Goal: Information Seeking & Learning: Learn about a topic

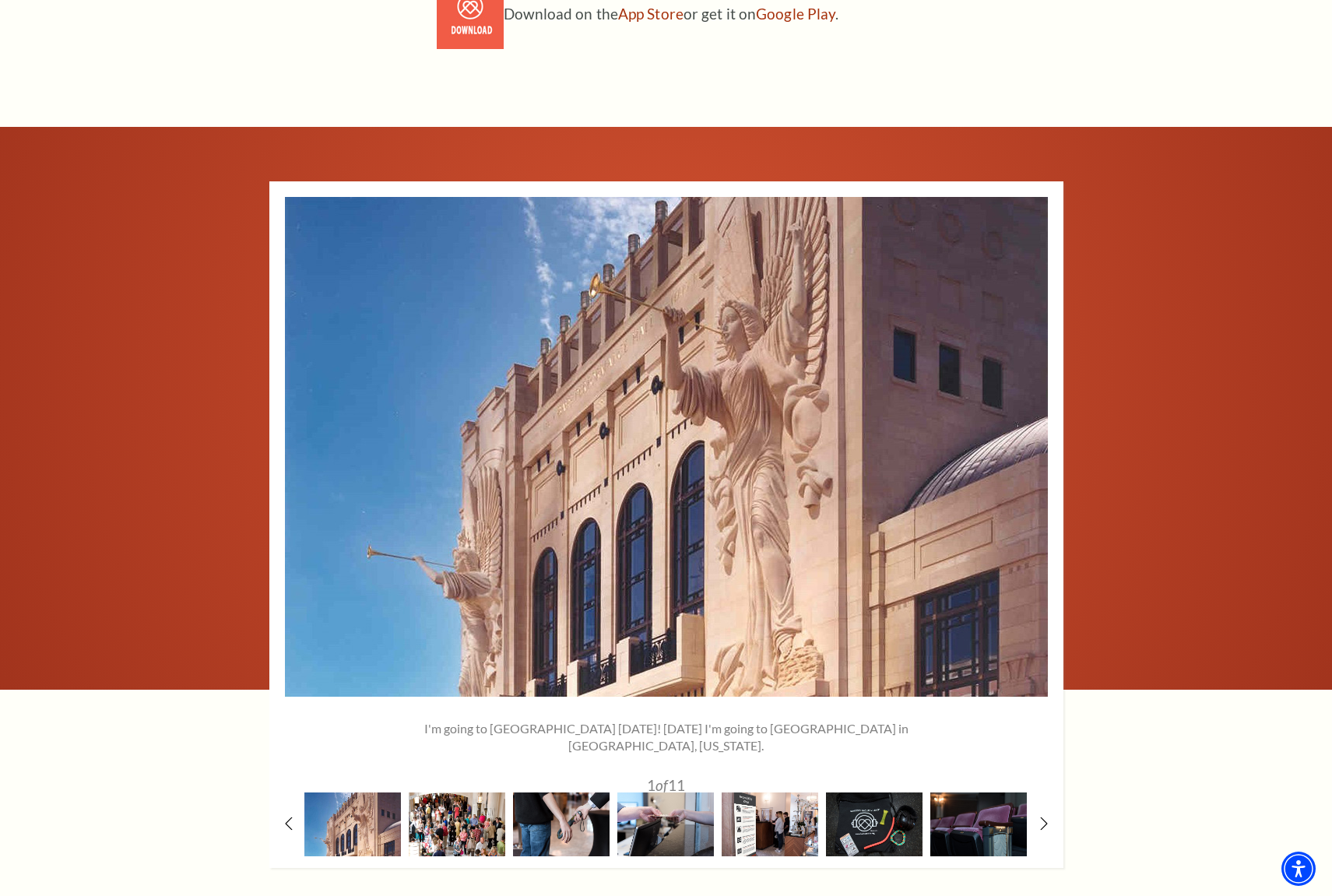
scroll to position [1459, 0]
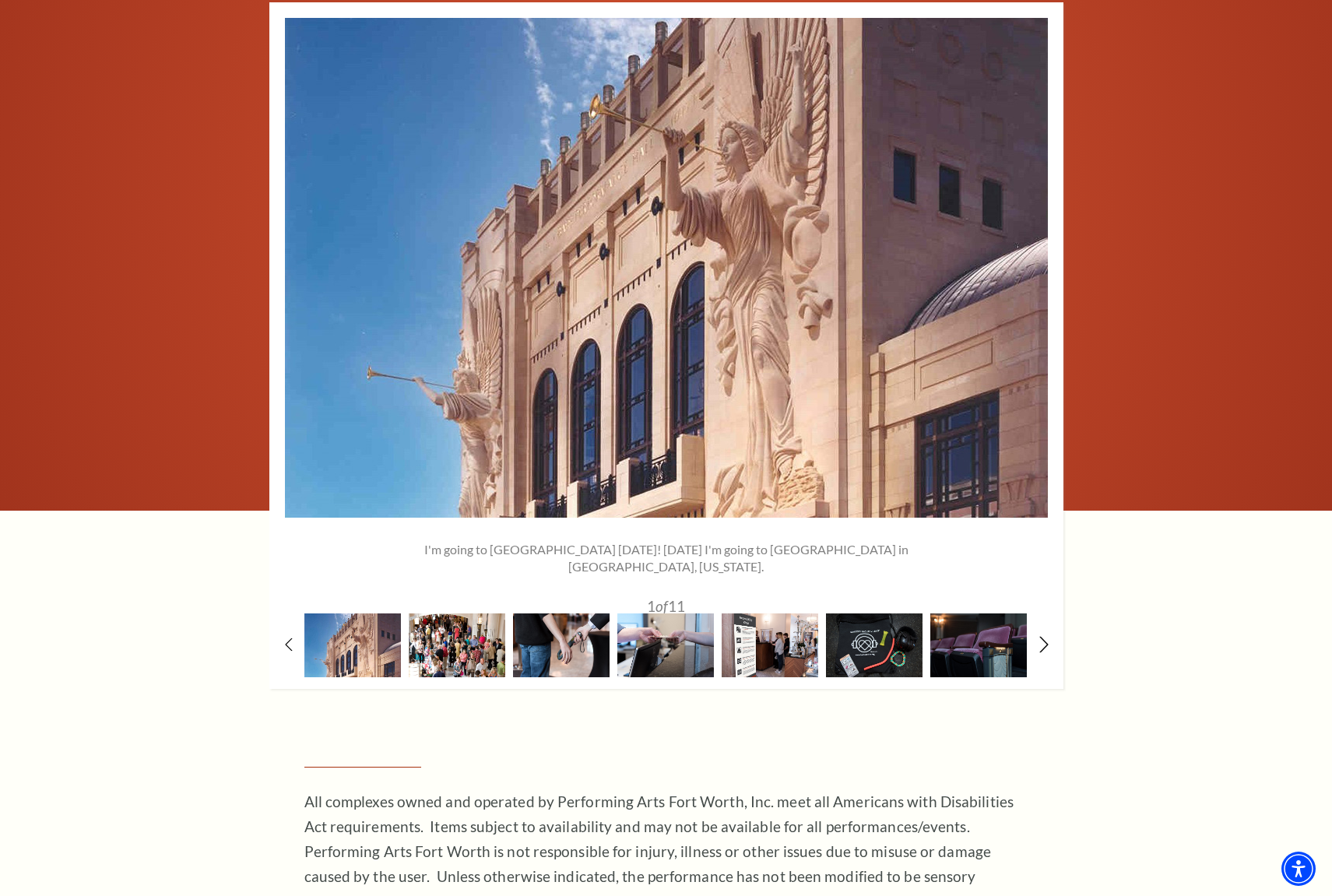
click at [1045, 641] on use at bounding box center [1044, 643] width 9 height 17
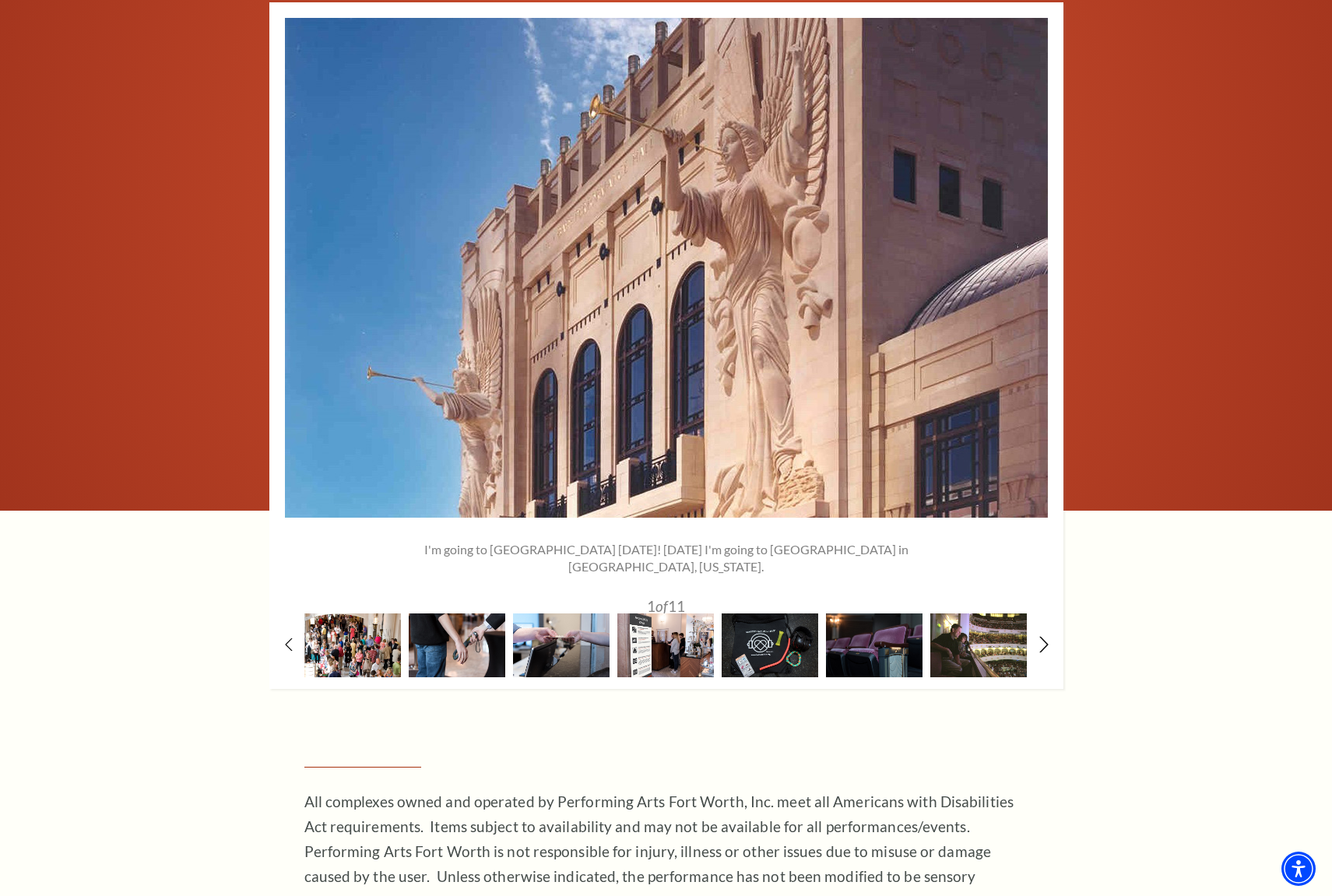
click at [1045, 641] on use at bounding box center [1044, 643] width 9 height 17
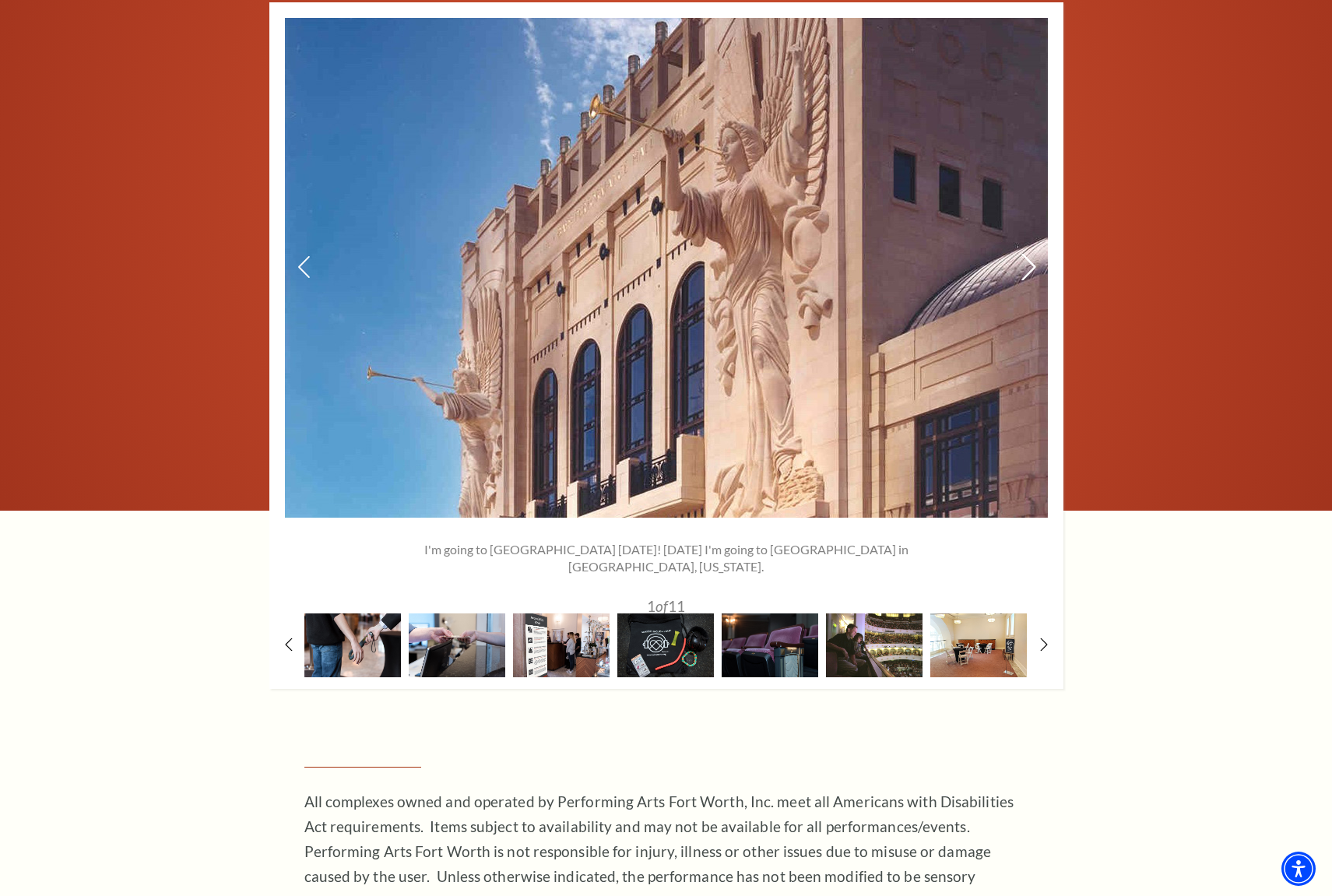
click at [1031, 265] on icon at bounding box center [1028, 266] width 17 height 27
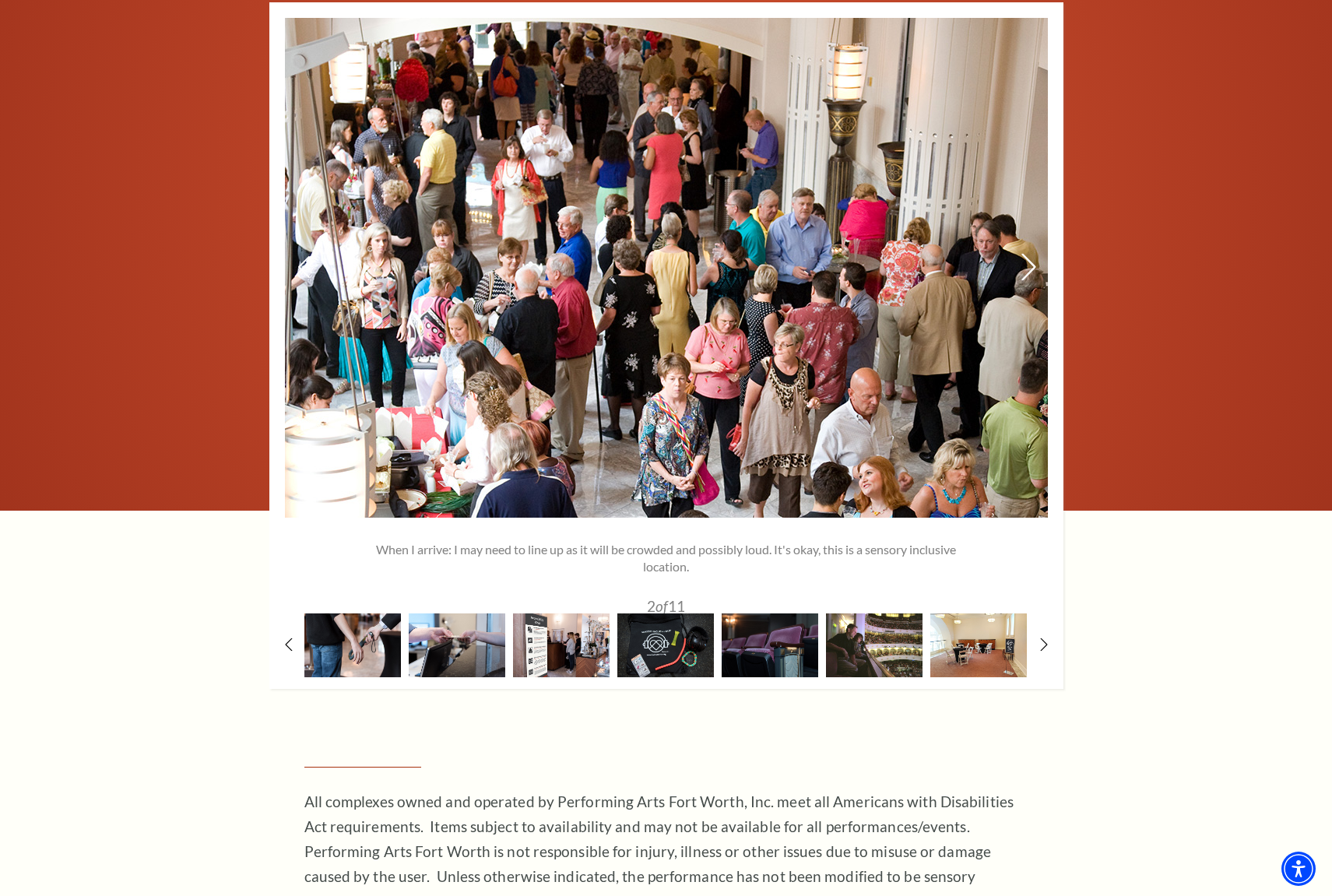
click at [1031, 265] on icon at bounding box center [1028, 266] width 17 height 27
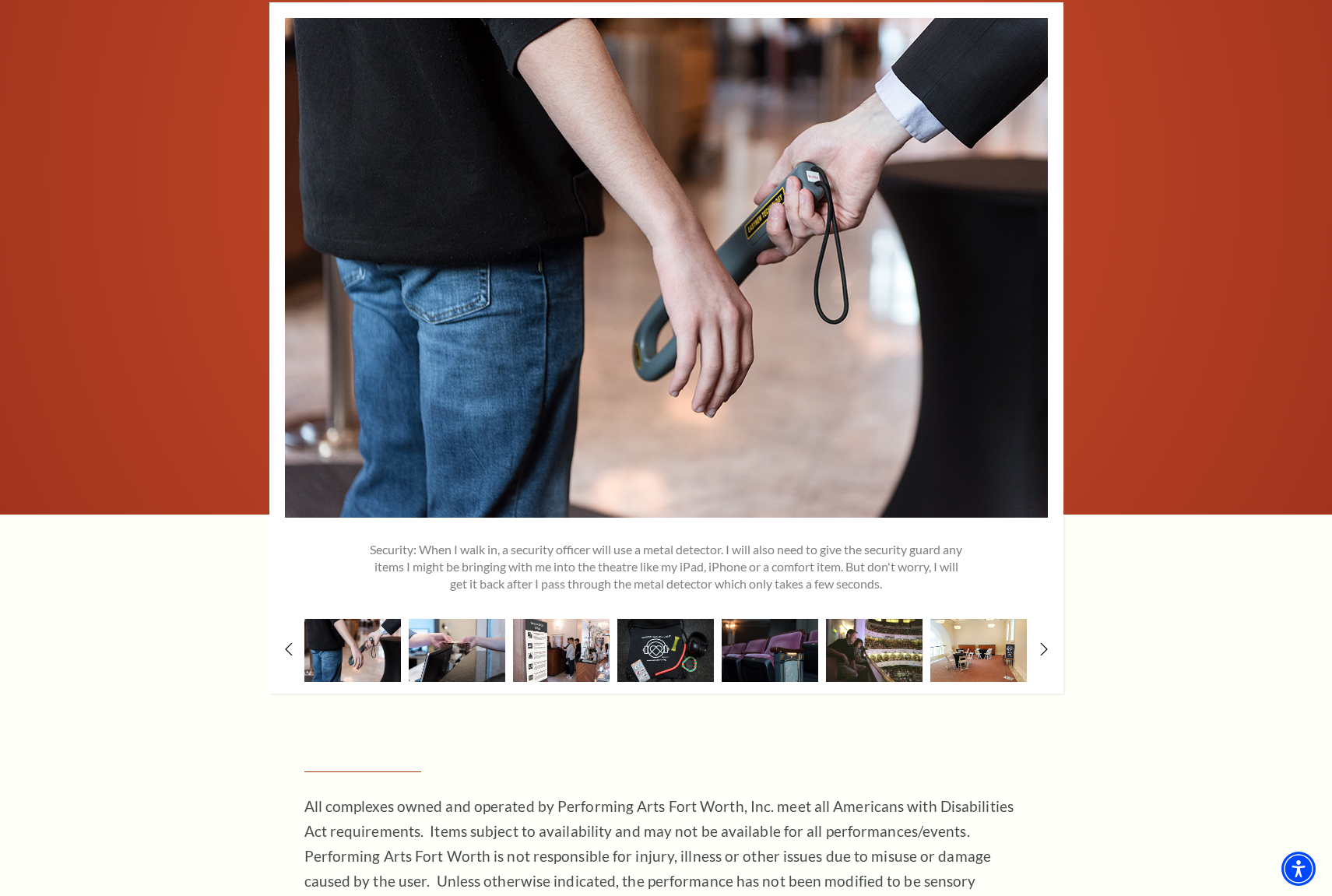
click at [1149, 334] on div at bounding box center [666, 320] width 1332 height 745
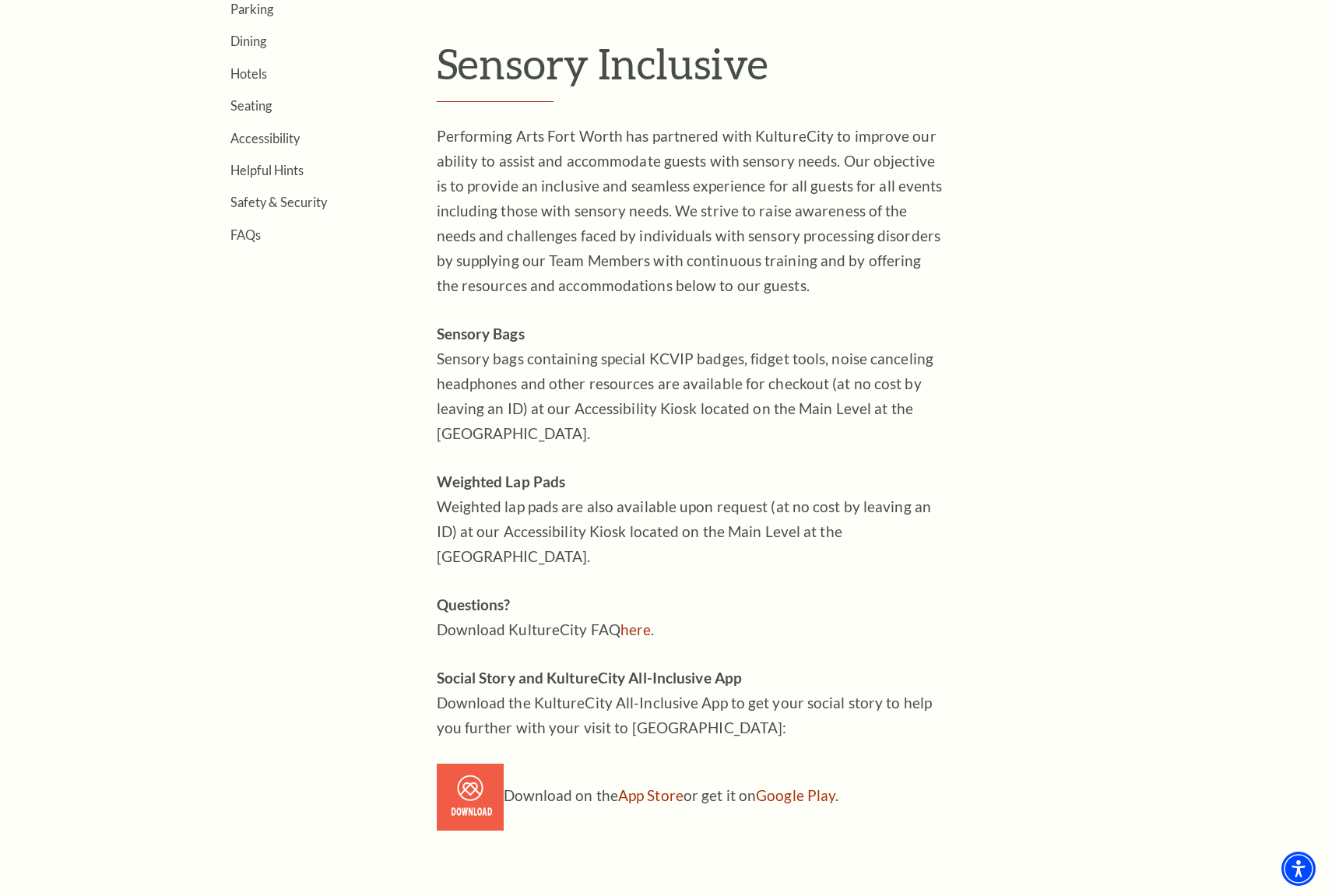
scroll to position [509, 0]
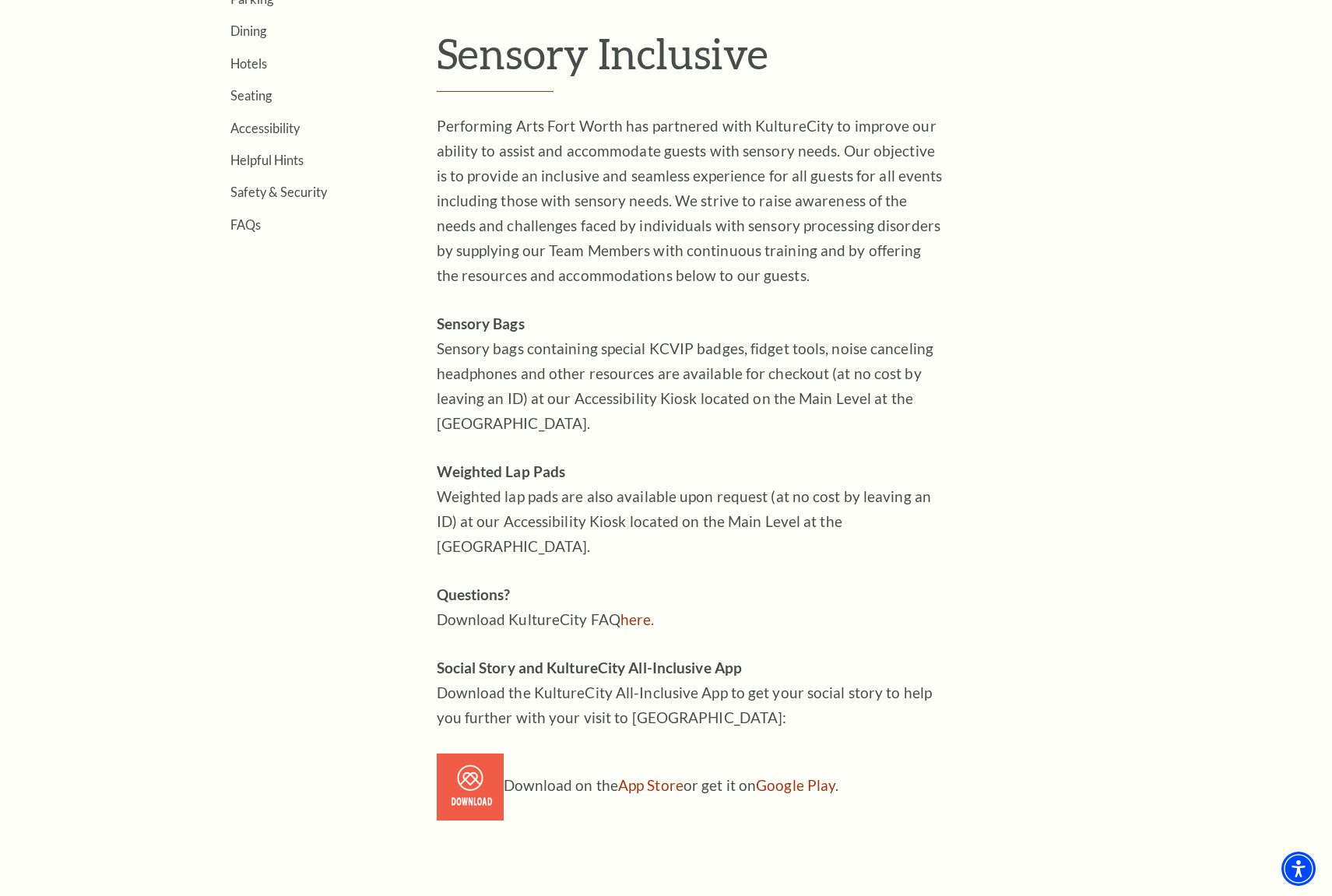
click at [447, 324] on strong "Sensory Bags" at bounding box center [480, 323] width 88 height 18
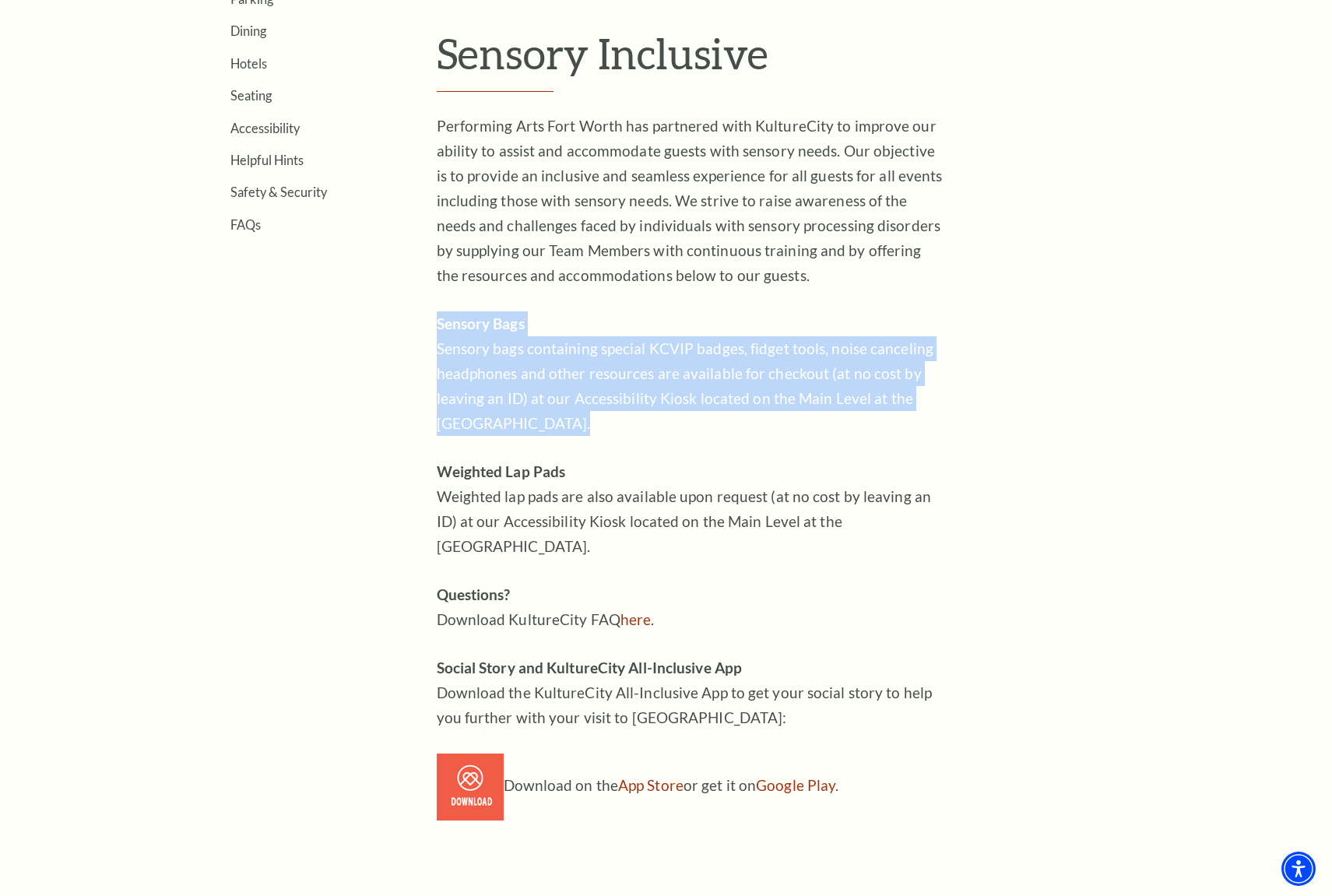
drag, startPoint x: 447, startPoint y: 324, endPoint x: 692, endPoint y: 432, distance: 267.7
click at [692, 432] on p "Sensory Bags Sensory bags containing special KCVIP badges, fidget tools, noise …" at bounding box center [689, 374] width 506 height 125
drag, startPoint x: 692, startPoint y: 432, endPoint x: 433, endPoint y: 328, distance: 279.1
click at [433, 328] on div "Location & Directions Parking Dining Hotels Seating Accessibility Helpful Hints…" at bounding box center [666, 388] width 965 height 861
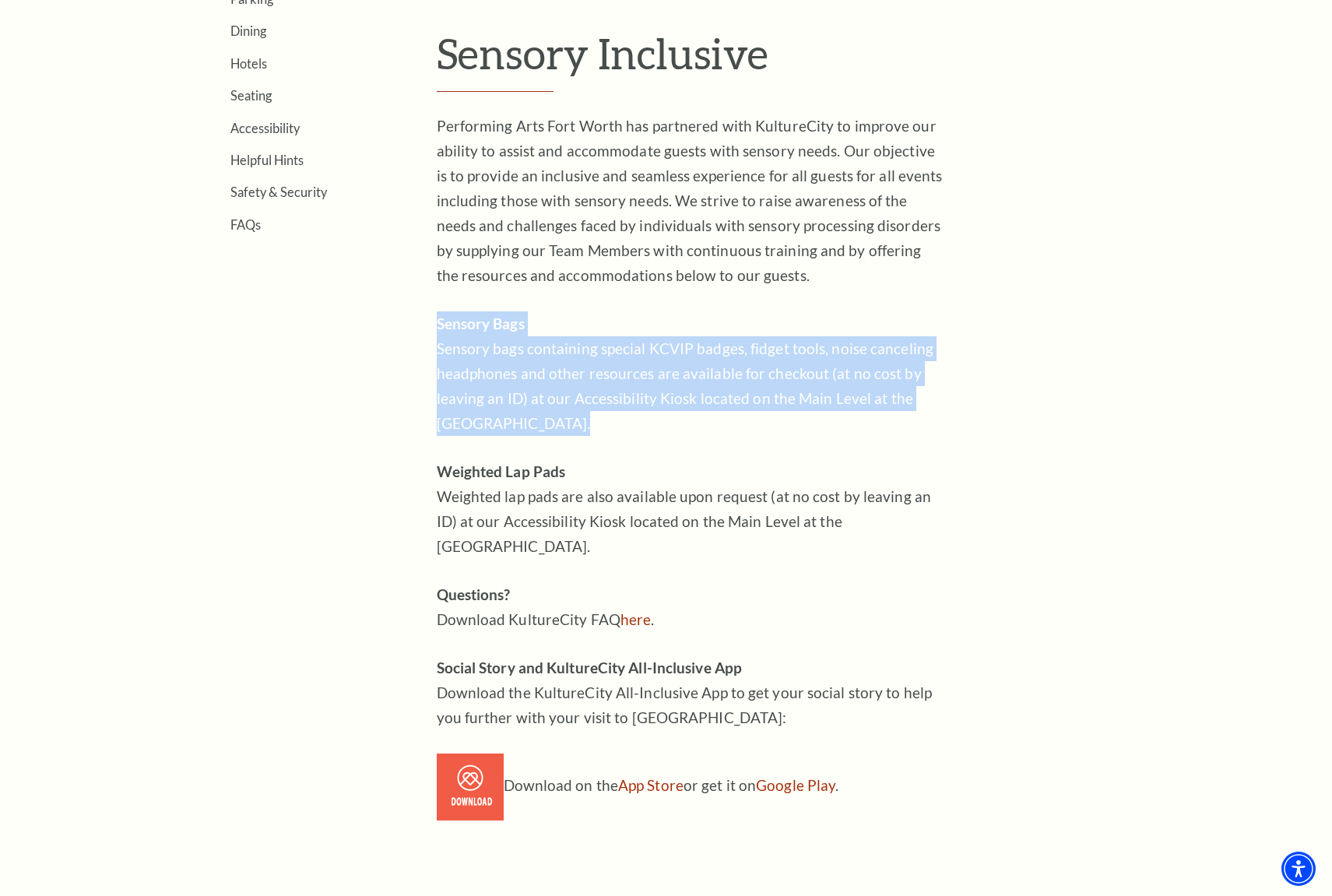
click at [435, 327] on div "Location & Directions Parking Dining Hotels Seating Accessibility Helpful Hints…" at bounding box center [666, 388] width 965 height 861
drag, startPoint x: 441, startPoint y: 327, endPoint x: 667, endPoint y: 423, distance: 245.5
click at [667, 423] on div "Location & Directions Parking Dining Hotels Seating Accessibility Helpful Hints…" at bounding box center [666, 388] width 965 height 861
click at [667, 423] on p "Sensory Bags Sensory bags containing special KCVIP badges, fidget tools, noise …" at bounding box center [689, 374] width 506 height 125
drag, startPoint x: 667, startPoint y: 423, endPoint x: 442, endPoint y: 306, distance: 253.6
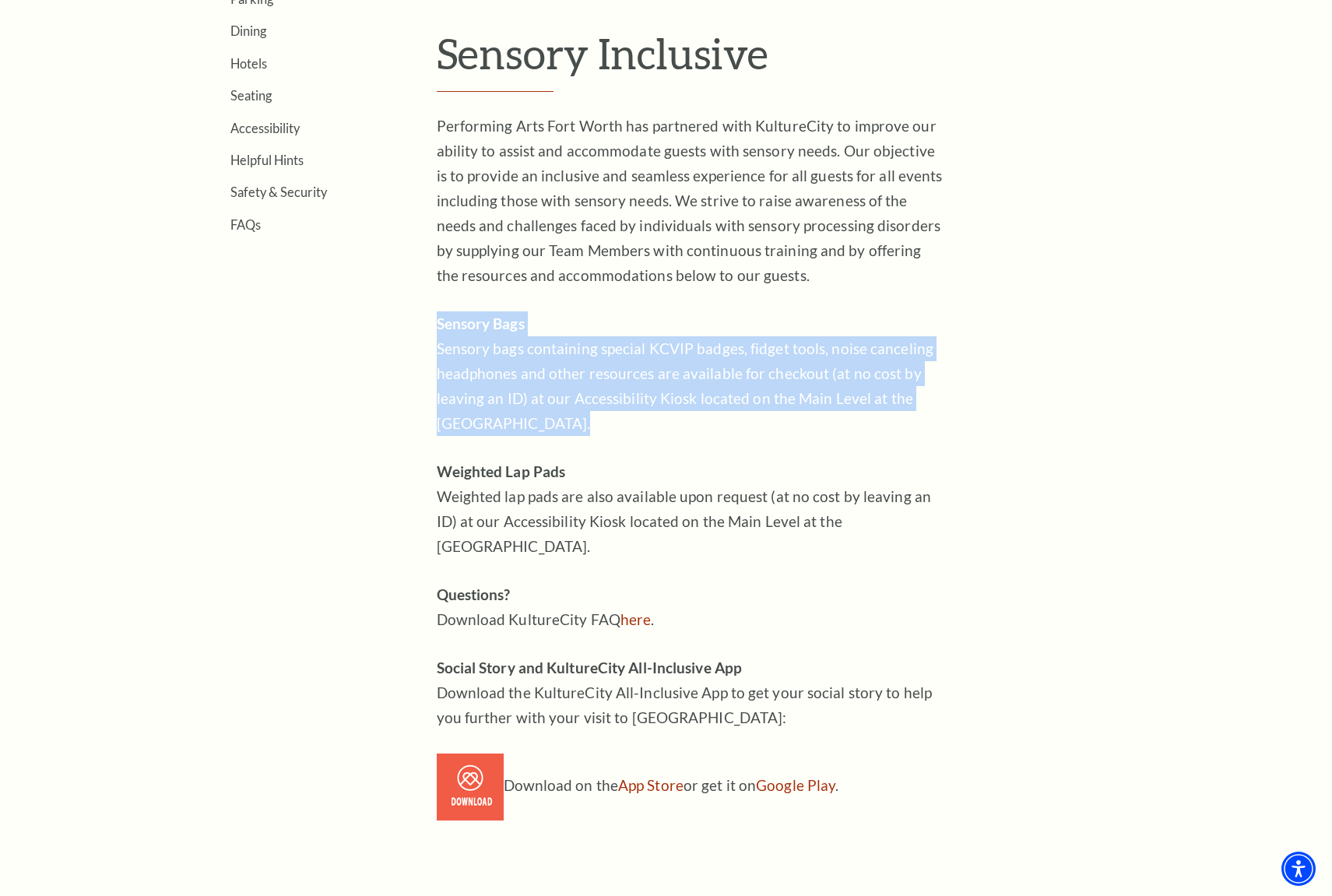
click at [442, 306] on div "Performing Arts Fort Worth has partnered with KultureCity to improve our abilit…" at bounding box center [689, 467] width 506 height 707
drag, startPoint x: 437, startPoint y: 311, endPoint x: 682, endPoint y: 455, distance: 284.2
click at [682, 455] on div "Performing Arts Fort Worth has partnered with KultureCity to improve our abilit…" at bounding box center [689, 467] width 506 height 707
click at [683, 455] on div "Performing Arts Fort Worth has partnered with KultureCity to improve our abilit…" at bounding box center [689, 467] width 506 height 707
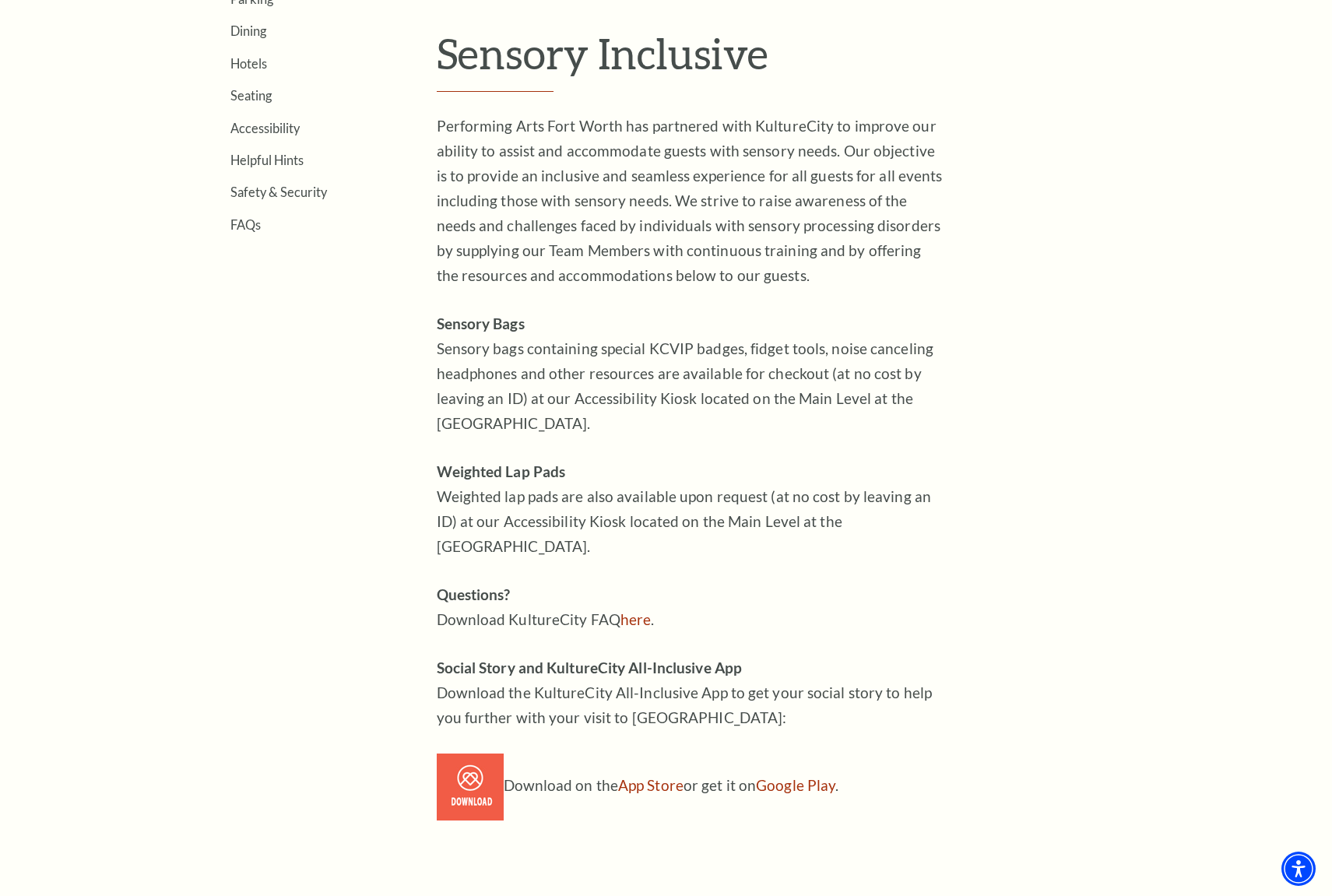
click at [855, 270] on p "Performing Arts Fort Worth has partnered with KultureCity to improve our abilit…" at bounding box center [689, 200] width 506 height 174
drag, startPoint x: 802, startPoint y: 268, endPoint x: 428, endPoint y: 121, distance: 401.9
click at [428, 121] on div "Location & Directions Parking Dining Hotels Seating Accessibility Helpful Hints…" at bounding box center [666, 388] width 965 height 861
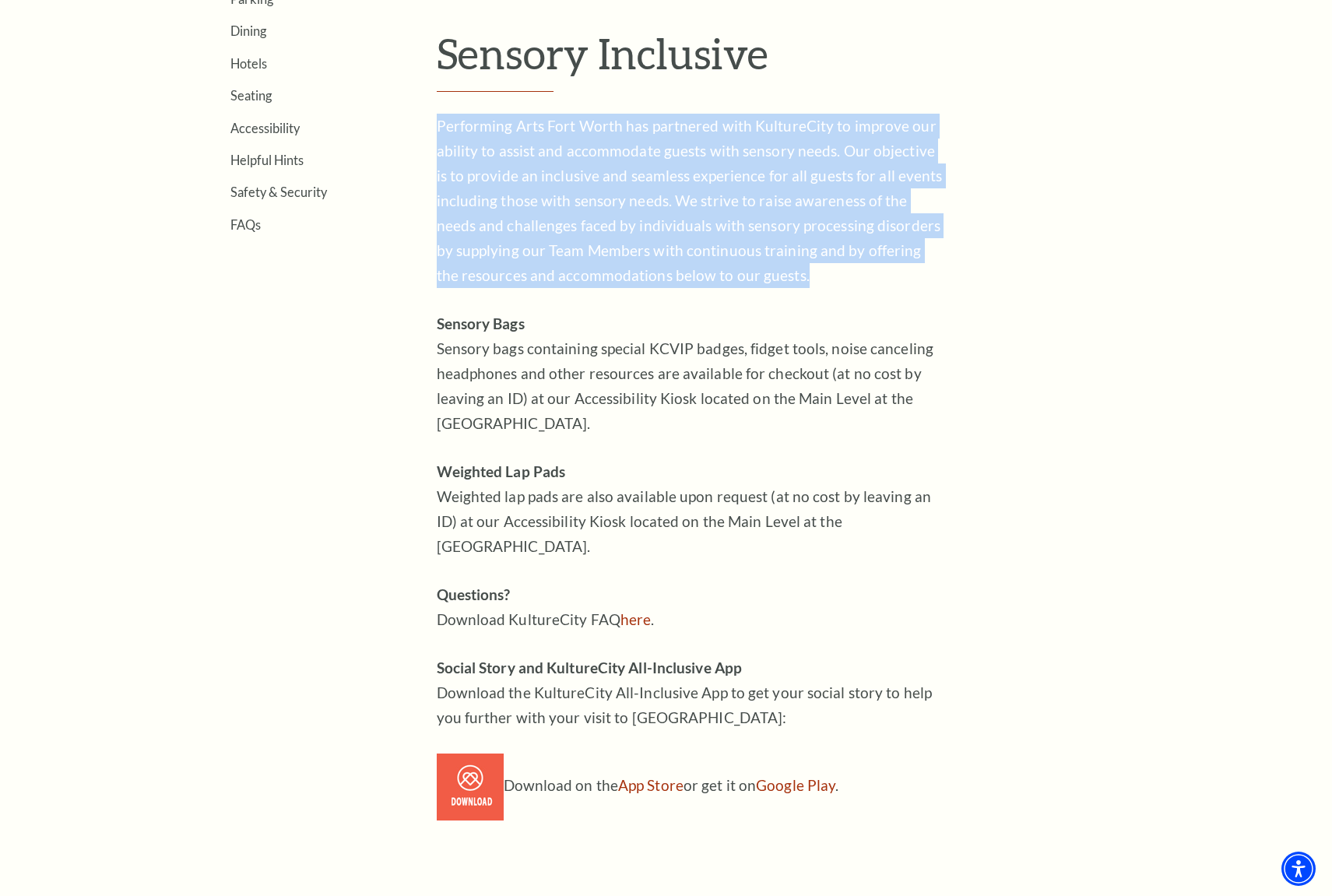
drag, startPoint x: 428, startPoint y: 121, endPoint x: 833, endPoint y: 268, distance: 430.9
click at [833, 268] on div "Location & Directions Parking Dining Hotels Seating Accessibility Helpful Hints…" at bounding box center [666, 388] width 965 height 861
click at [833, 268] on p "Performing Arts Fort Worth has partnered with KultureCity to improve our abilit…" at bounding box center [689, 200] width 506 height 174
drag, startPoint x: 833, startPoint y: 268, endPoint x: 452, endPoint y: 121, distance: 408.4
click at [452, 121] on p "Performing Arts Fort Worth has partnered with KultureCity to improve our abilit…" at bounding box center [689, 200] width 506 height 174
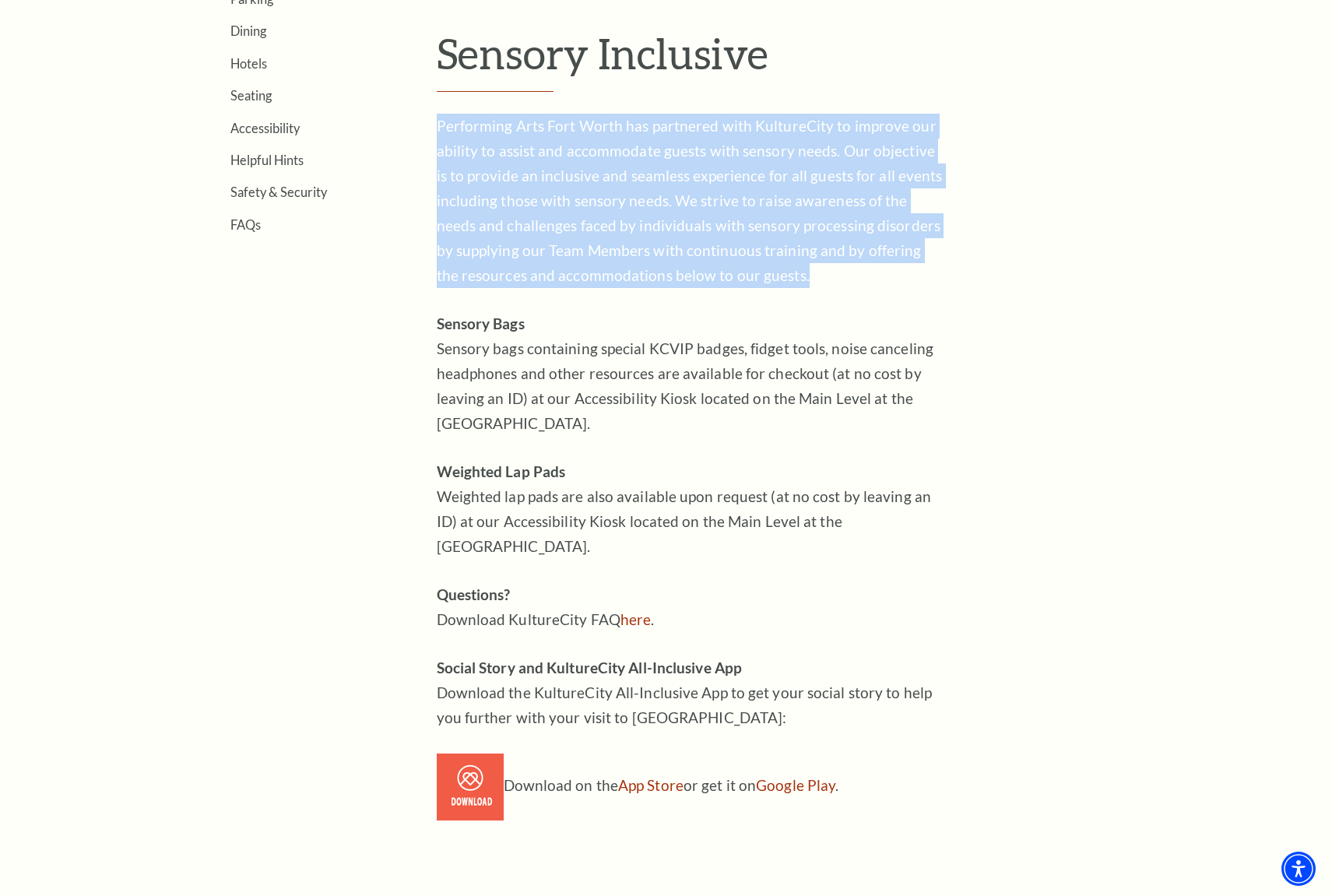
click at [452, 121] on p "Performing Arts Fort Worth has partnered with KultureCity to improve our abilit…" at bounding box center [689, 200] width 506 height 174
drag, startPoint x: 452, startPoint y: 121, endPoint x: 860, endPoint y: 289, distance: 441.2
click at [860, 289] on div "Performing Arts Fort Worth has partnered with KultureCity to improve our abilit…" at bounding box center [689, 467] width 506 height 707
drag, startPoint x: 853, startPoint y: 282, endPoint x: 436, endPoint y: 123, distance: 446.3
click at [436, 123] on p "Performing Arts Fort Worth has partnered with KultureCity to improve our abilit…" at bounding box center [689, 200] width 506 height 174
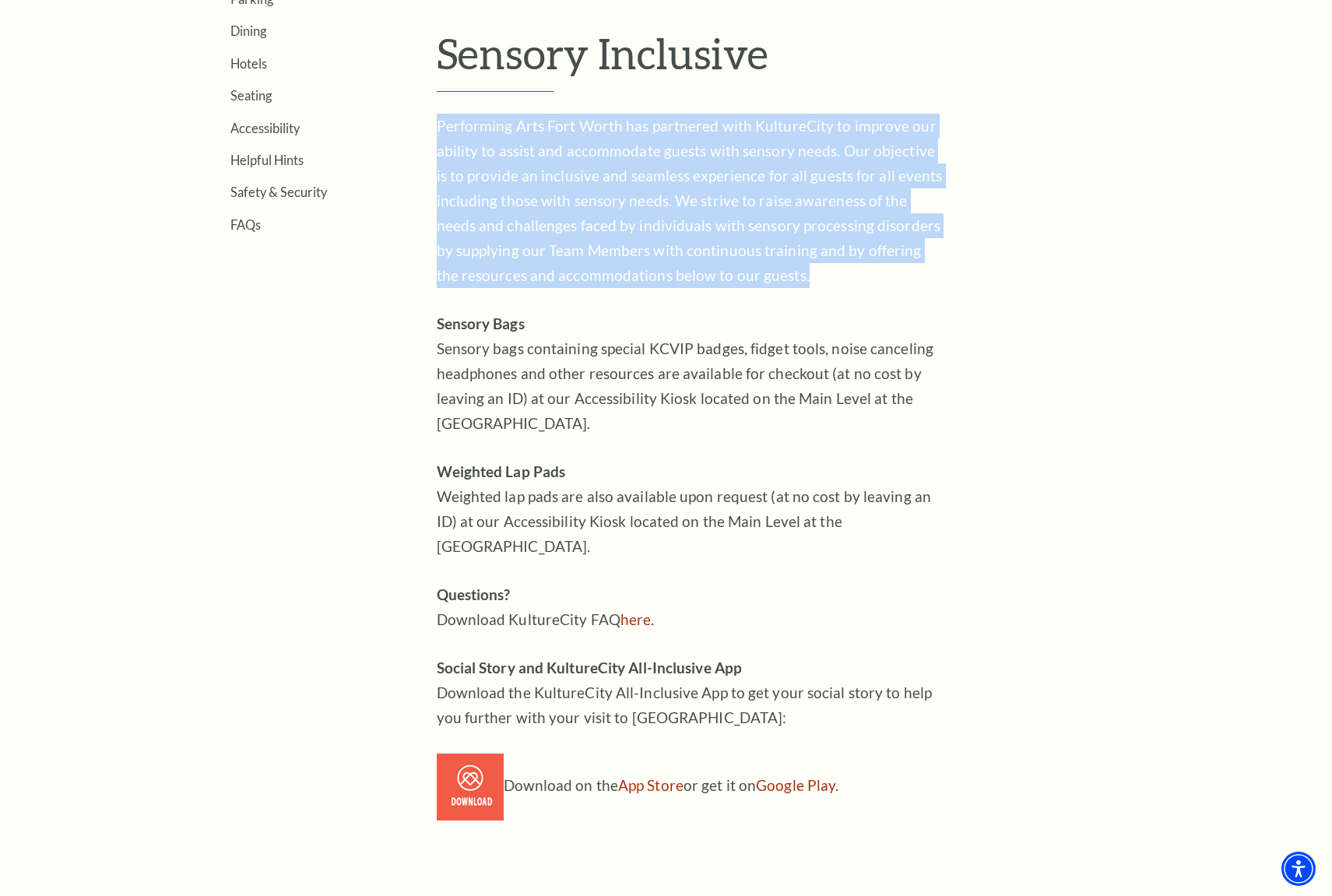
click at [436, 123] on p "Performing Arts Fort Worth has partnered with KultureCity to improve our abilit…" at bounding box center [689, 200] width 506 height 174
drag, startPoint x: 436, startPoint y: 123, endPoint x: 819, endPoint y: 278, distance: 413.2
click at [819, 278] on p "Performing Arts Fort Worth has partnered with KultureCity to improve our abilit…" at bounding box center [689, 200] width 506 height 174
drag, startPoint x: 819, startPoint y: 278, endPoint x: 428, endPoint y: 131, distance: 417.7
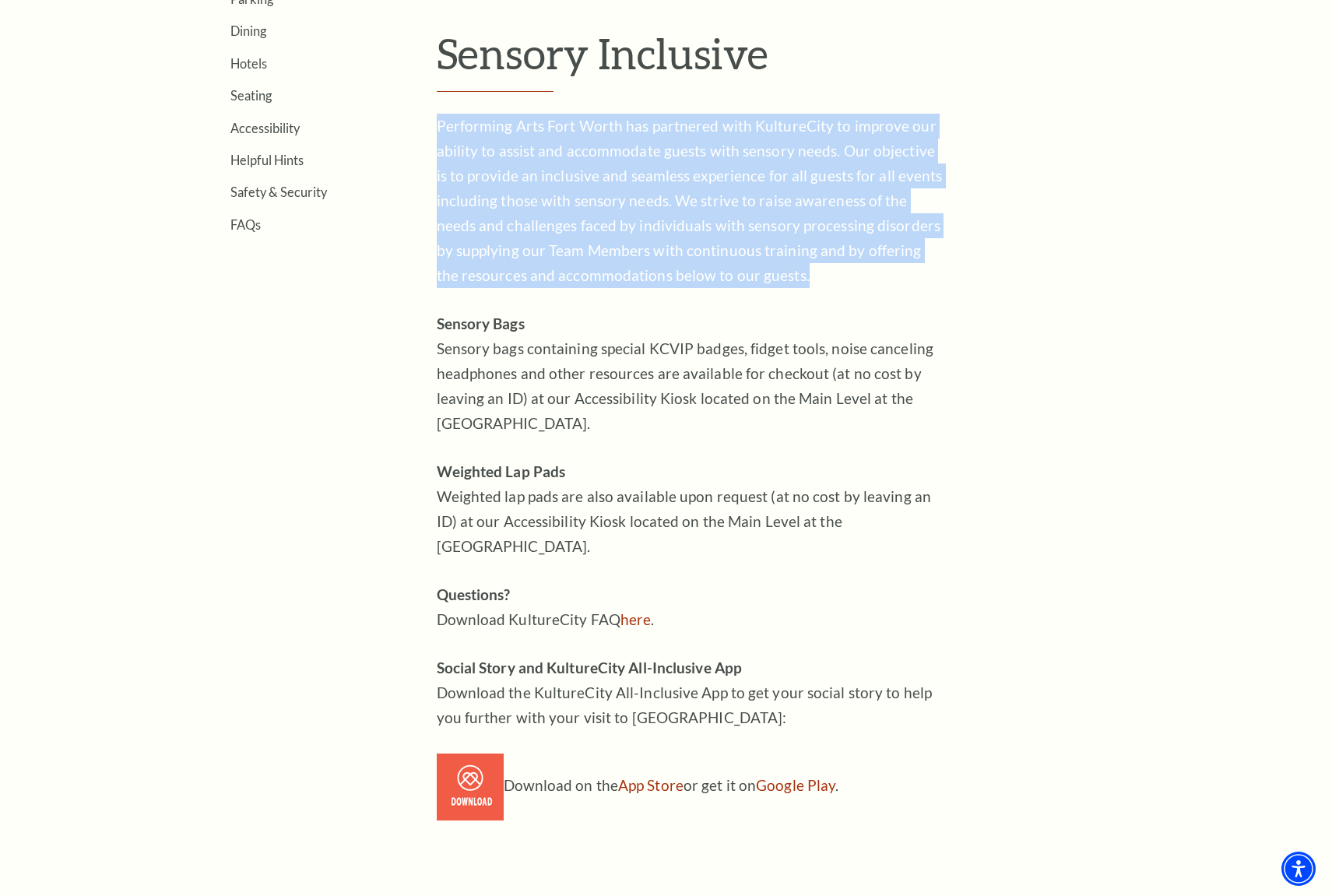
click at [428, 133] on div "Location & Directions Parking Dining Hotels Seating Accessibility Helpful Hints…" at bounding box center [666, 388] width 965 height 861
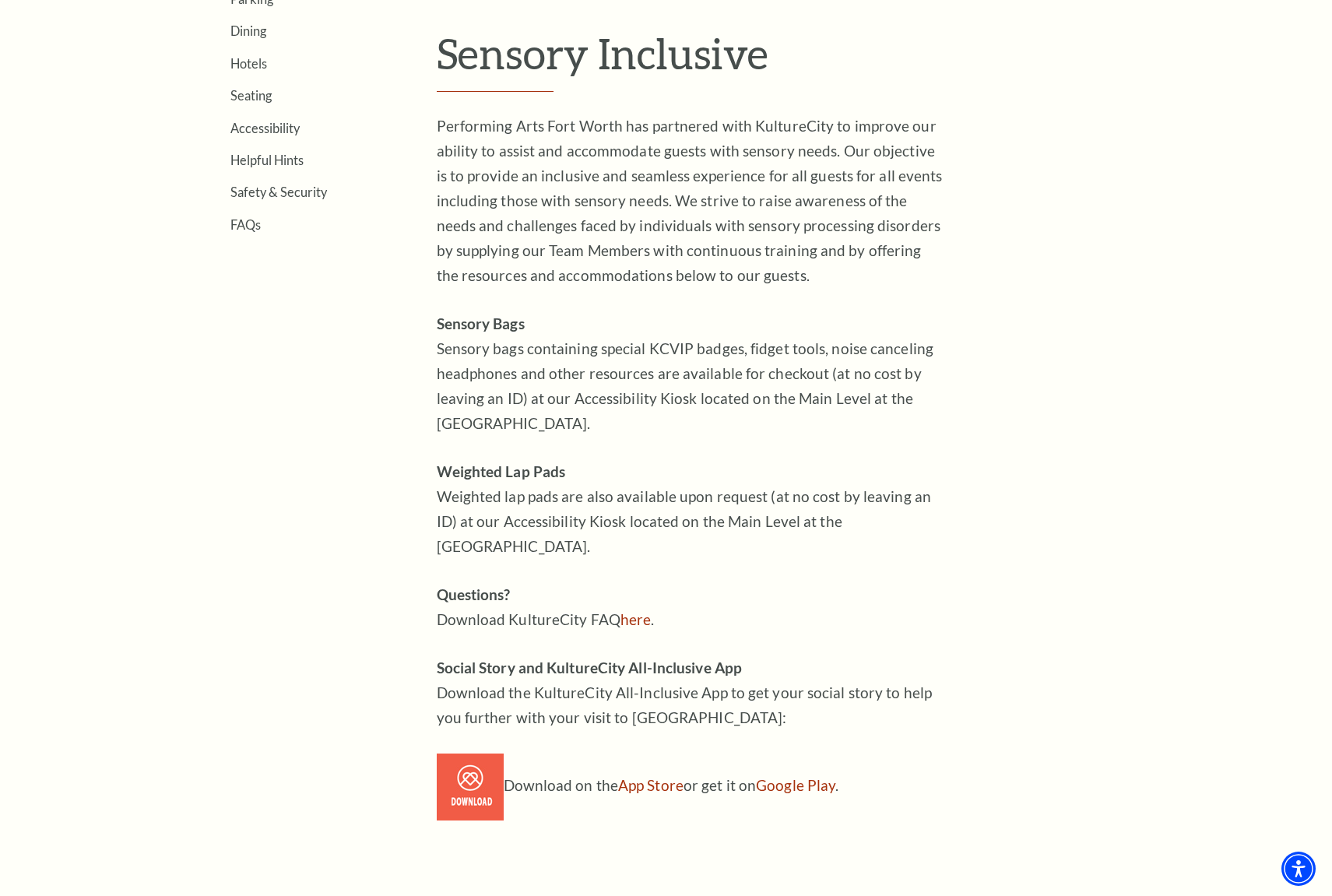
click at [429, 129] on div "Location & Directions Parking Dining Hotels Seating Accessibility Helpful Hints…" at bounding box center [666, 388] width 965 height 861
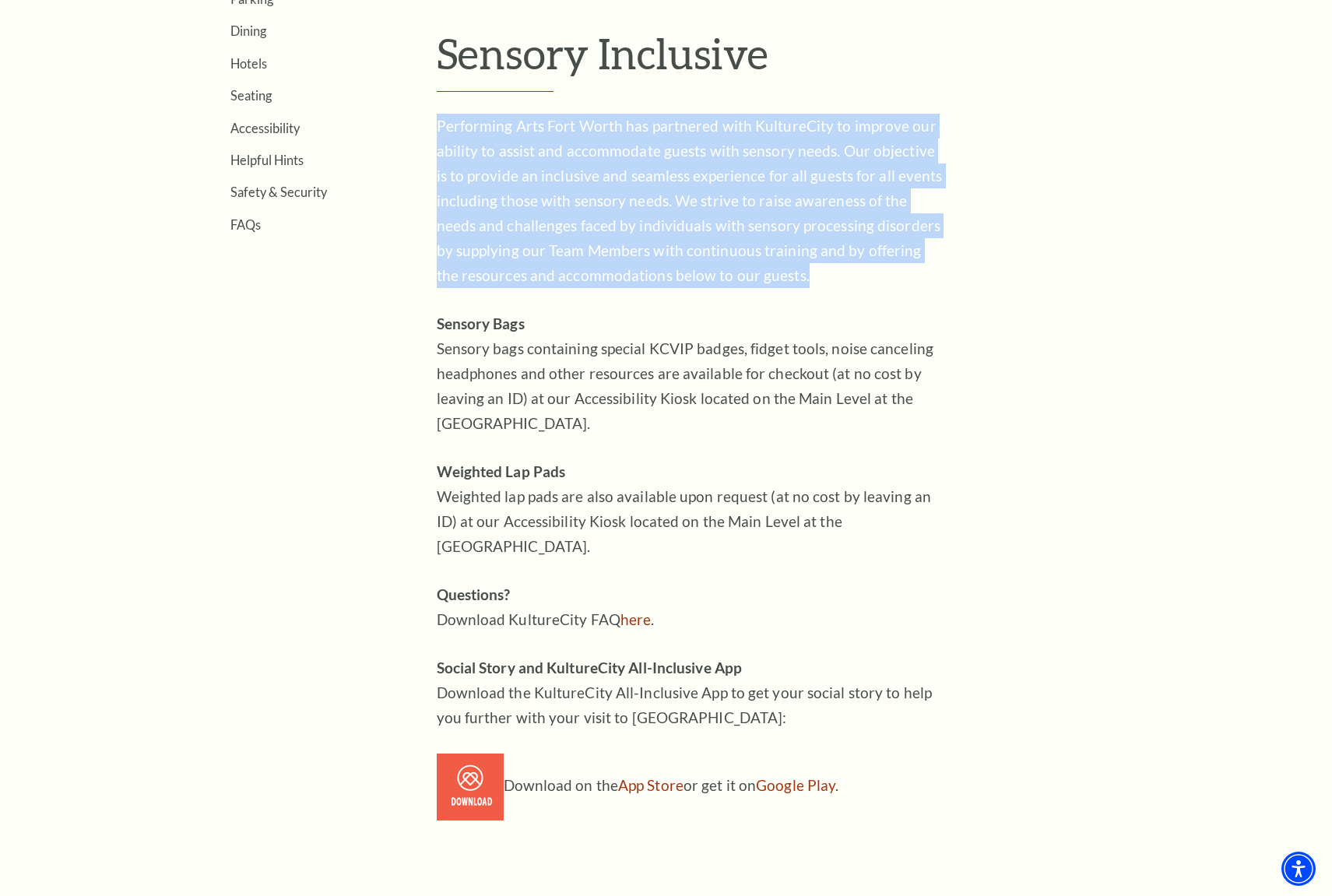
drag, startPoint x: 429, startPoint y: 128, endPoint x: 831, endPoint y: 266, distance: 425.0
click at [831, 266] on div "Location & Directions Parking Dining Hotels Seating Accessibility Helpful Hints…" at bounding box center [666, 388] width 965 height 861
click at [831, 266] on p "Performing Arts Fort Worth has partnered with KultureCity to improve our abilit…" at bounding box center [689, 200] width 506 height 174
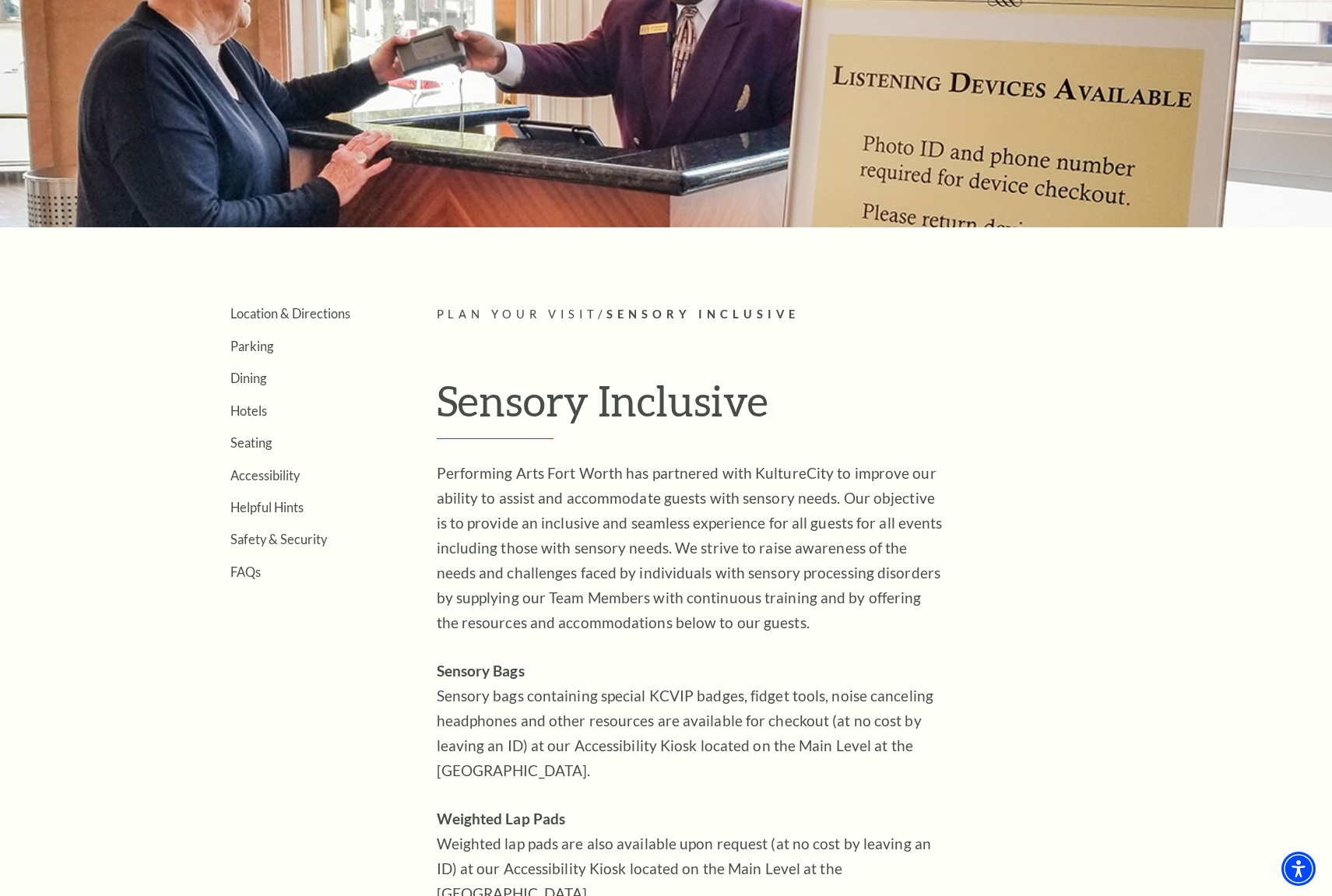
scroll to position [0, 0]
